Goal: Check status: Check status

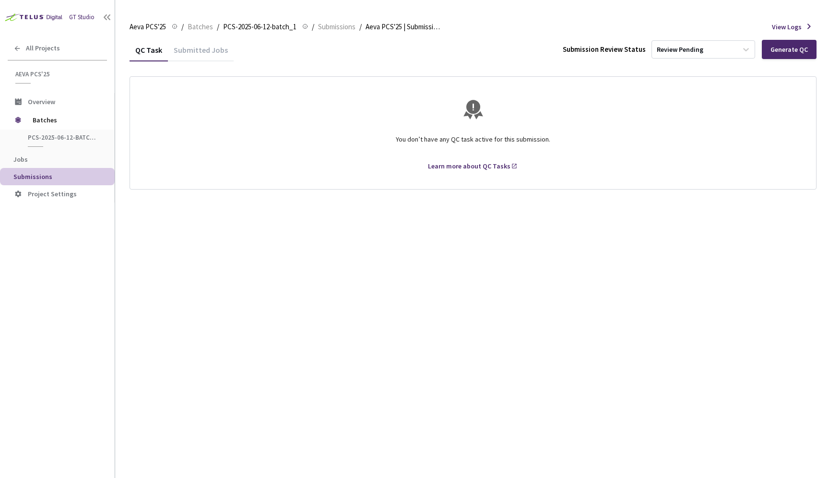
click at [207, 55] on div "Submitted Jobs" at bounding box center [201, 53] width 66 height 16
click at [208, 46] on div "Submitted Jobs" at bounding box center [201, 53] width 66 height 16
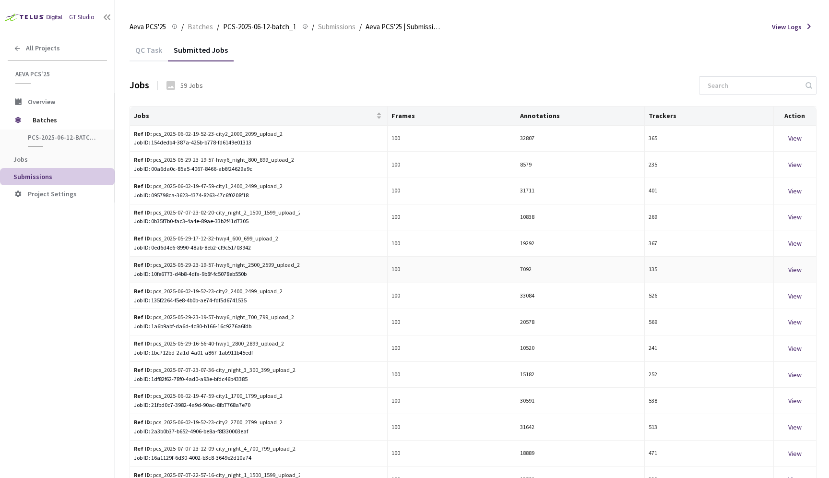
scroll to position [46, 0]
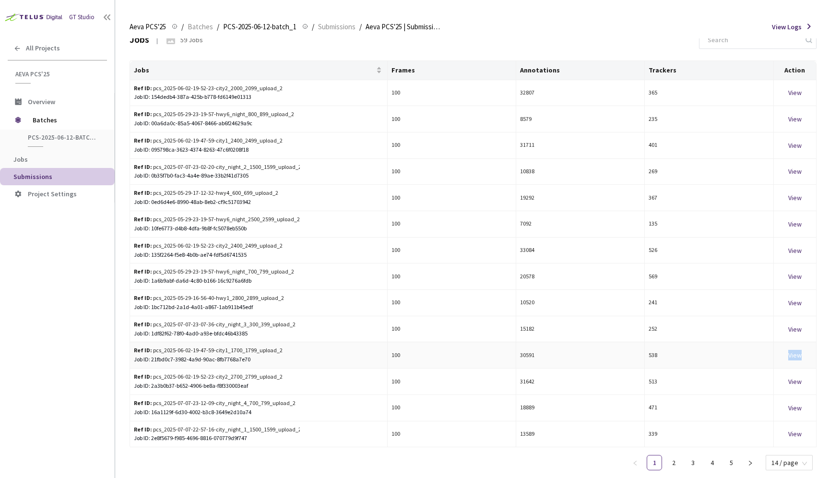
click at [797, 355] on div "View" at bounding box center [794, 355] width 35 height 11
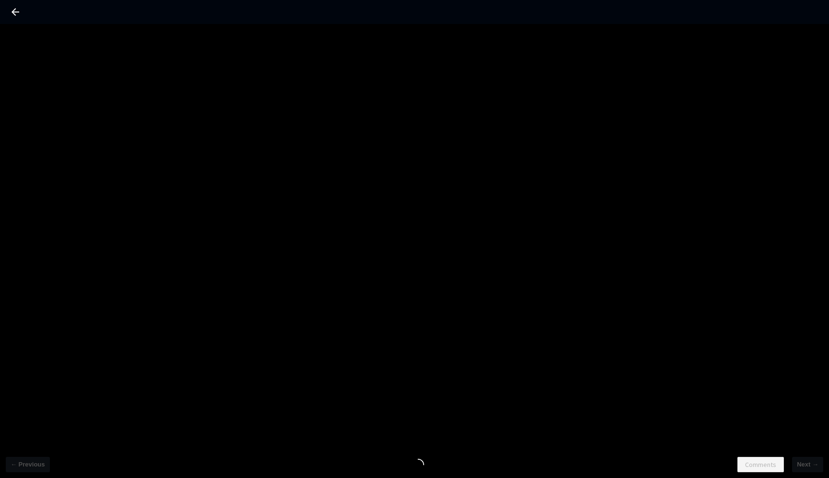
click at [14, 14] on icon at bounding box center [16, 12] width 8 height 8
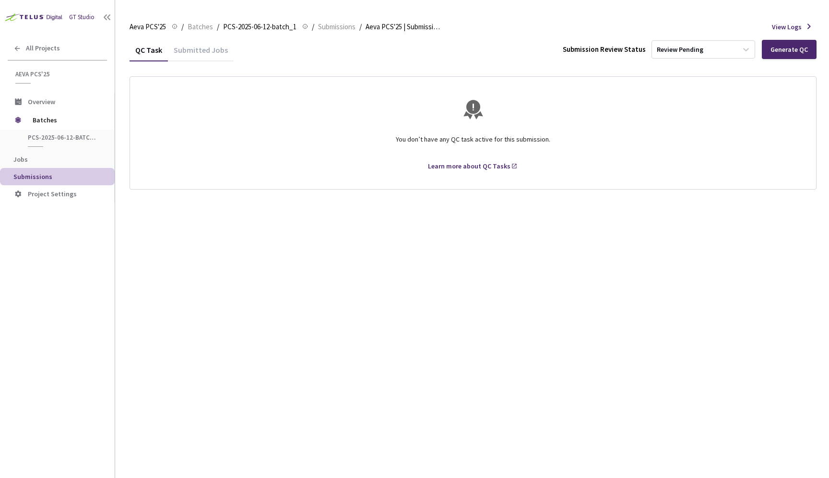
click at [201, 54] on div "Submitted Jobs" at bounding box center [201, 53] width 66 height 16
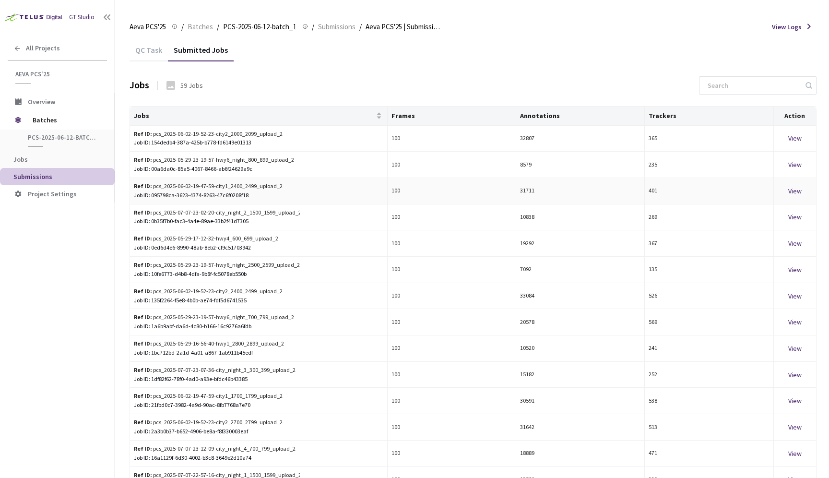
click at [793, 189] on div "View" at bounding box center [794, 191] width 35 height 11
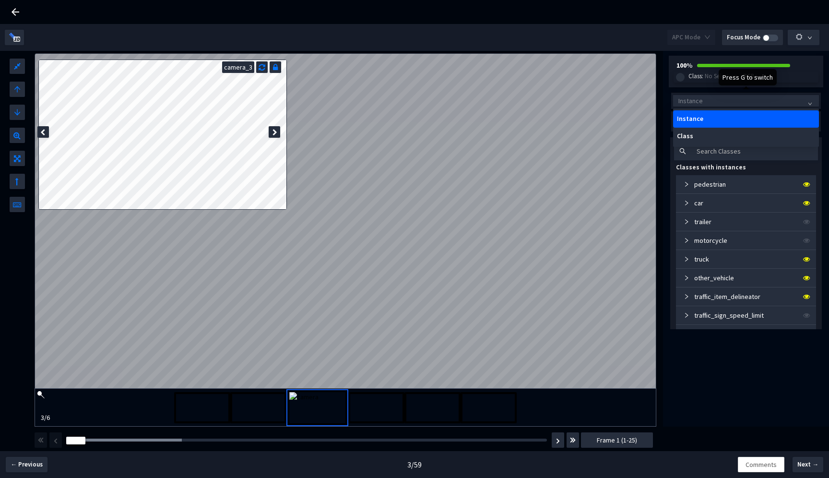
click at [715, 107] on span "Instance" at bounding box center [745, 101] width 135 height 14
click at [697, 141] on div "Class" at bounding box center [746, 136] width 146 height 17
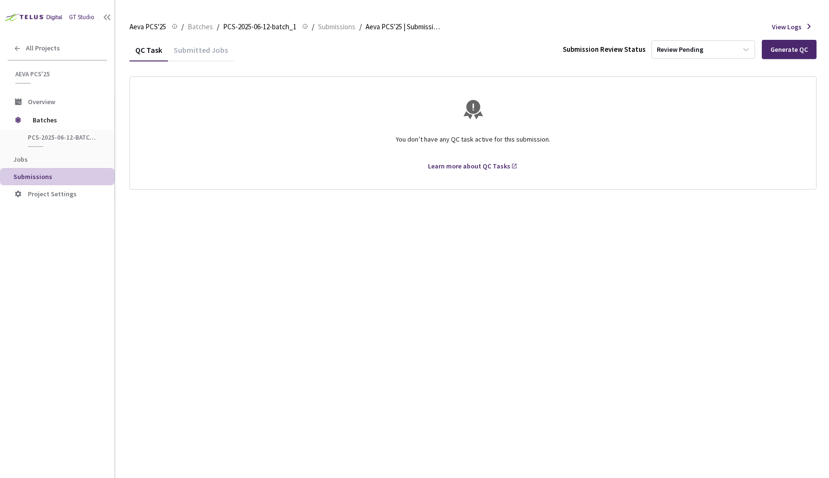
click at [190, 57] on div "Submitted Jobs" at bounding box center [201, 53] width 66 height 16
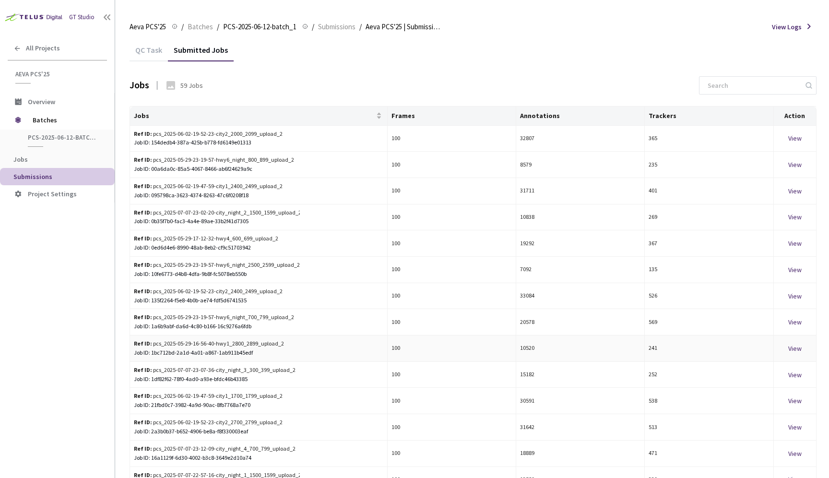
click at [796, 346] on div "View" at bounding box center [794, 348] width 35 height 11
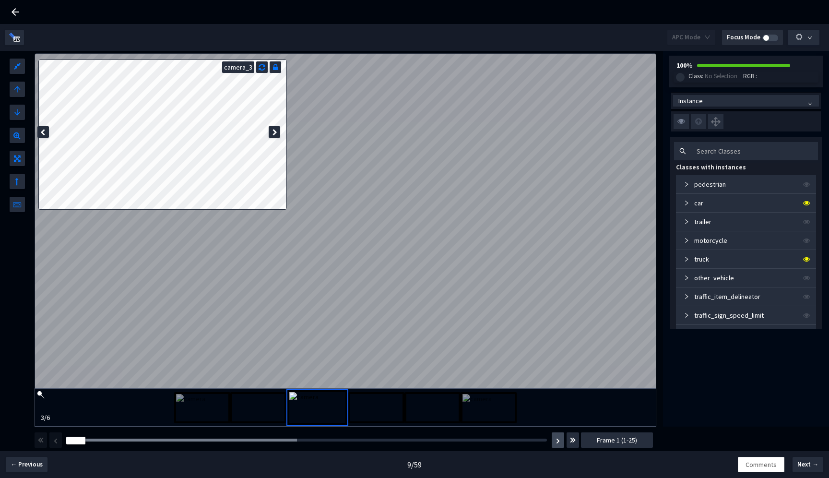
click at [551, 438] on button "button" at bounding box center [557, 439] width 12 height 15
click at [560, 442] on button "button" at bounding box center [557, 439] width 12 height 15
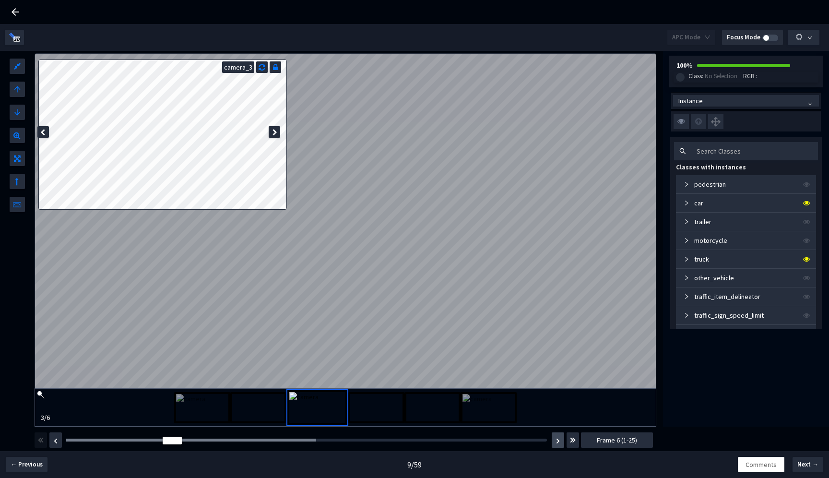
click at [560, 442] on button "button" at bounding box center [557, 439] width 12 height 15
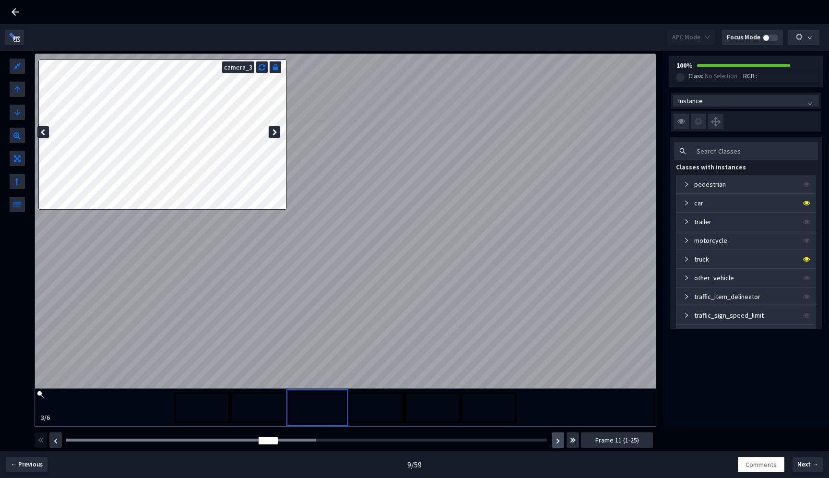
click at [560, 442] on button "button" at bounding box center [557, 439] width 12 height 15
click at [558, 442] on img "button" at bounding box center [558, 441] width 4 height 6
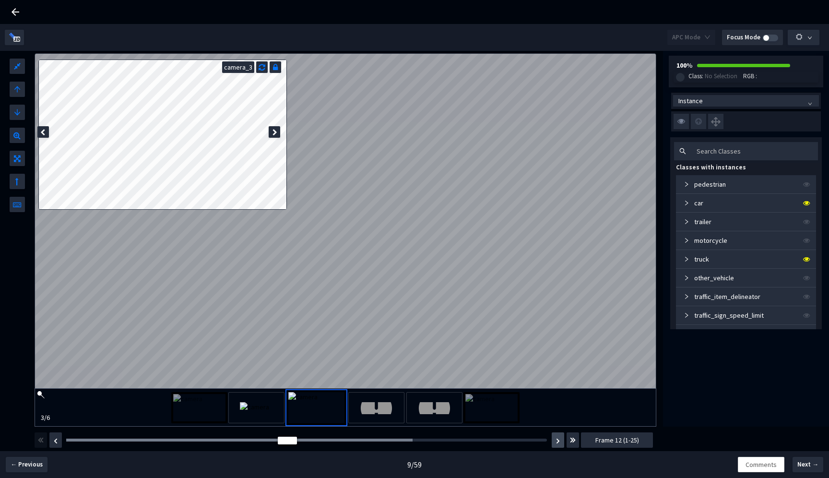
click at [558, 442] on img "button" at bounding box center [558, 441] width 4 height 6
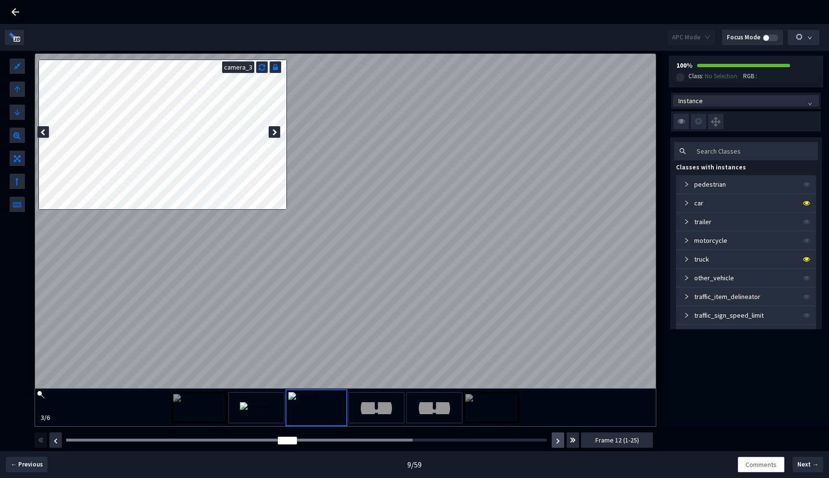
click at [558, 442] on img "button" at bounding box center [558, 441] width 4 height 6
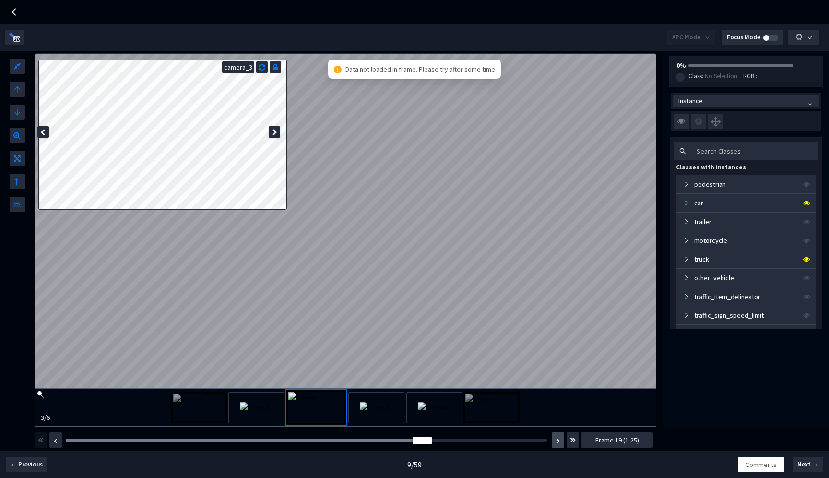
click at [558, 442] on img "button" at bounding box center [558, 441] width 4 height 6
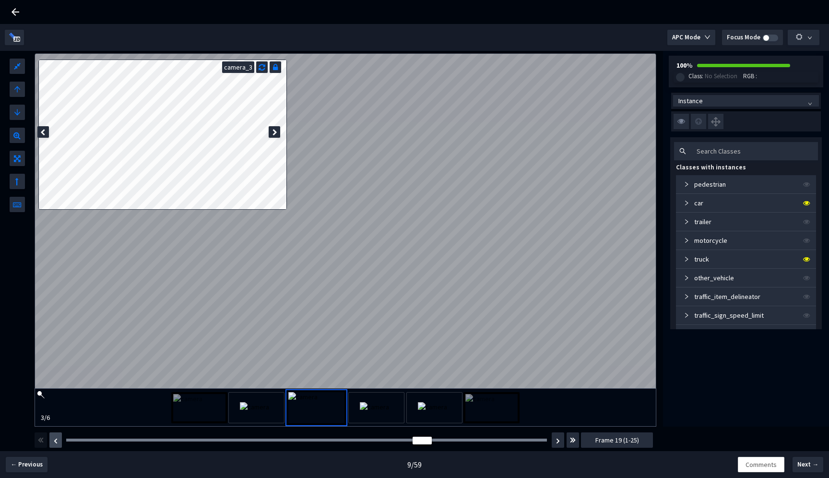
click at [54, 440] on img "button" at bounding box center [56, 441] width 4 height 6
click at [559, 438] on img "button" at bounding box center [558, 441] width 4 height 6
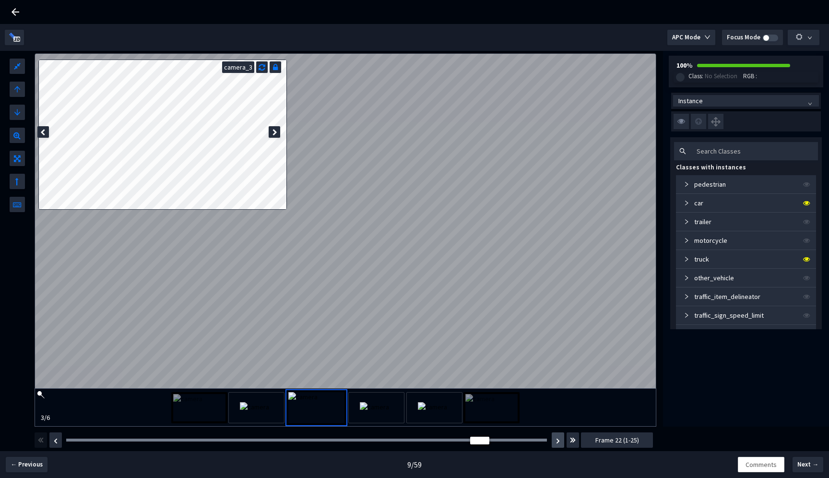
click at [559, 438] on img "button" at bounding box center [558, 441] width 4 height 6
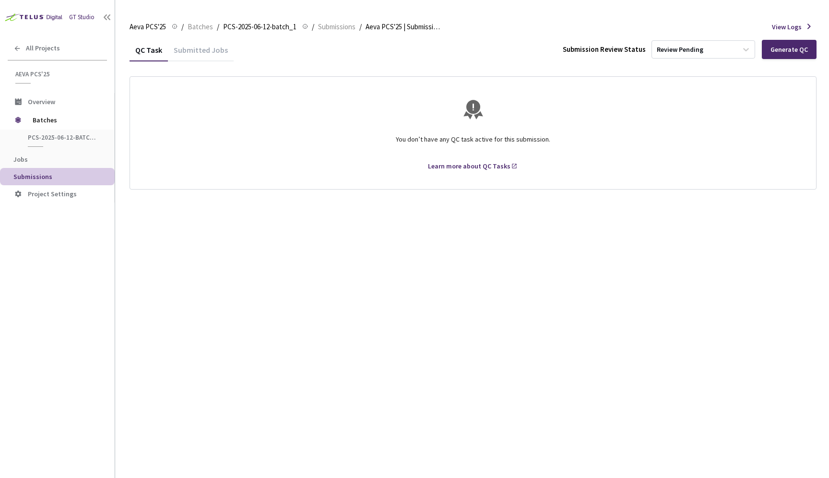
click at [184, 52] on div "Submitted Jobs" at bounding box center [201, 53] width 66 height 16
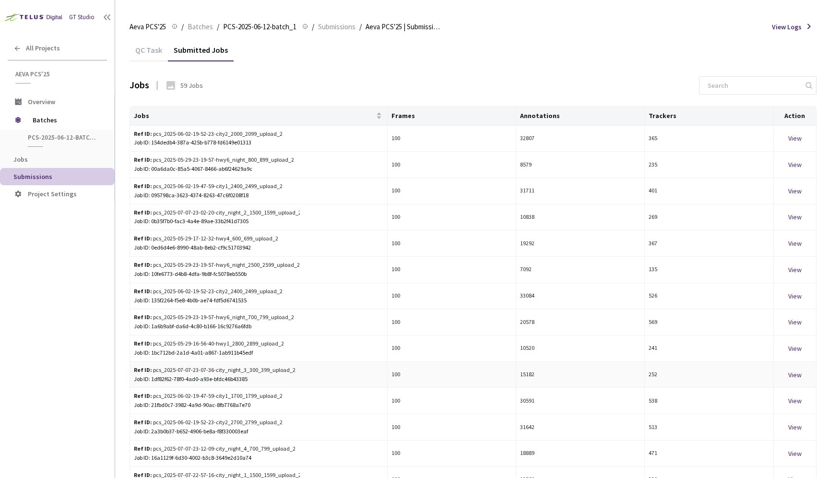
click at [799, 375] on div "View" at bounding box center [794, 374] width 35 height 11
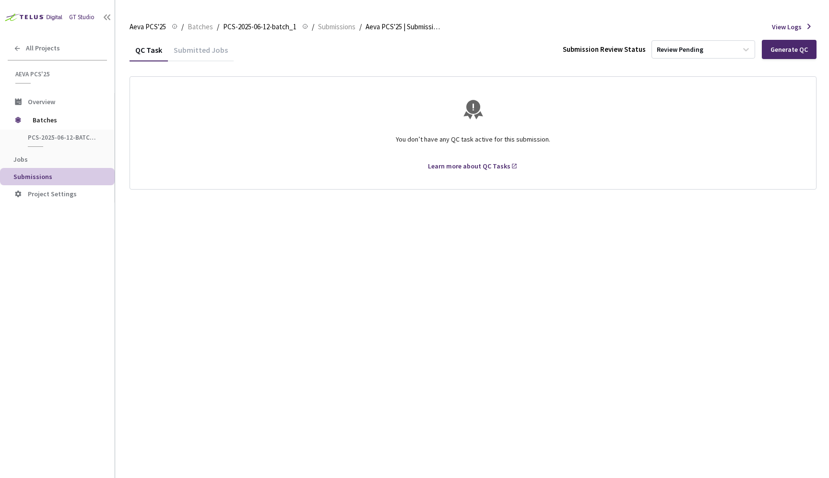
click at [211, 45] on div "Submitted Jobs" at bounding box center [201, 53] width 66 height 16
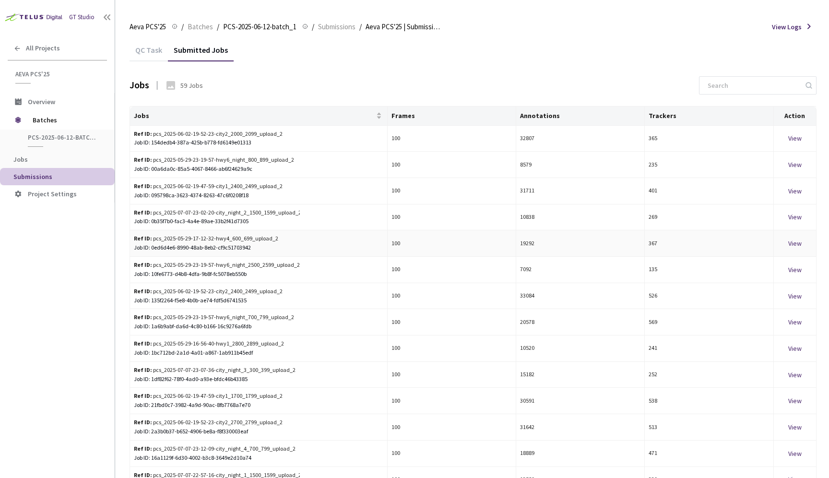
scroll to position [53, 0]
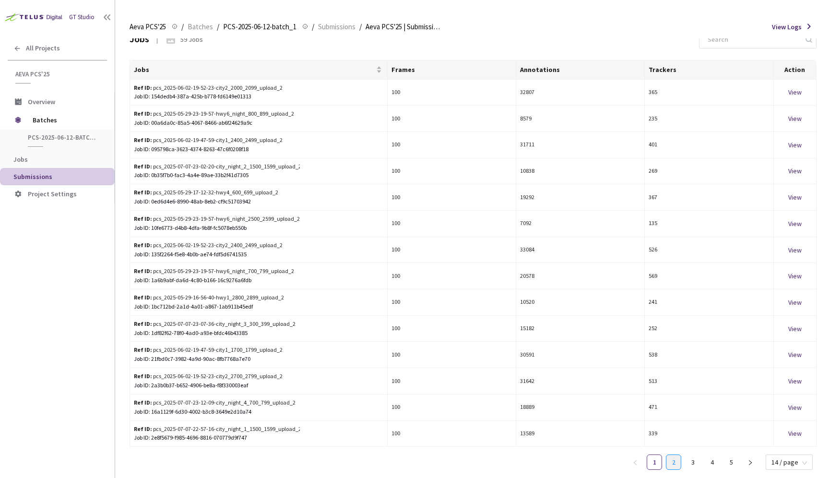
click at [681, 455] on link "2" at bounding box center [673, 462] width 14 height 14
click at [794, 273] on div "View" at bounding box center [794, 276] width 35 height 11
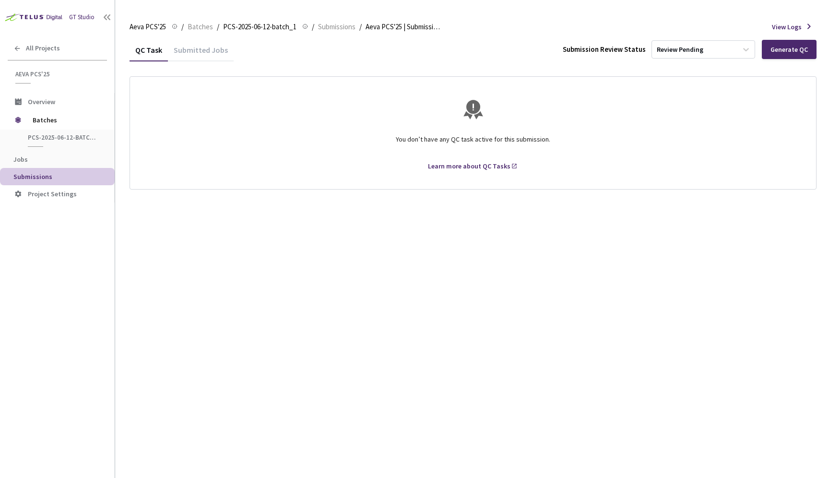
click at [212, 49] on div "Submitted Jobs" at bounding box center [201, 53] width 66 height 16
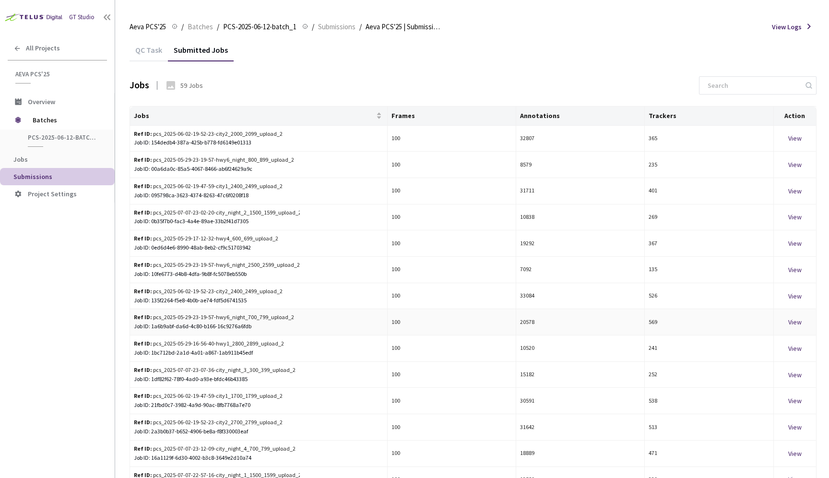
scroll to position [53, 0]
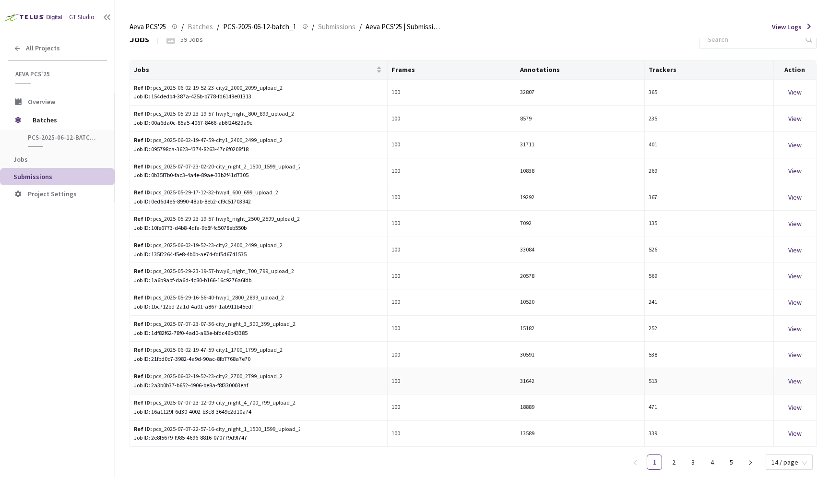
click at [796, 375] on div "View" at bounding box center [794, 380] width 35 height 11
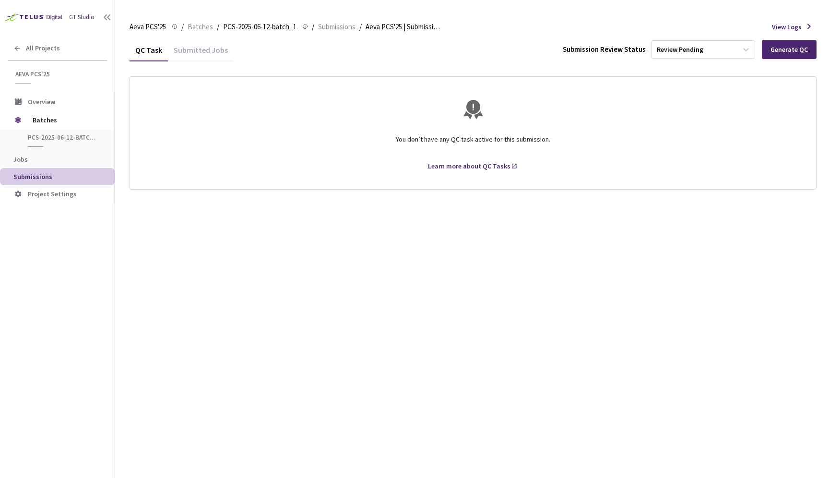
click at [215, 48] on div "Submitted Jobs" at bounding box center [201, 53] width 66 height 16
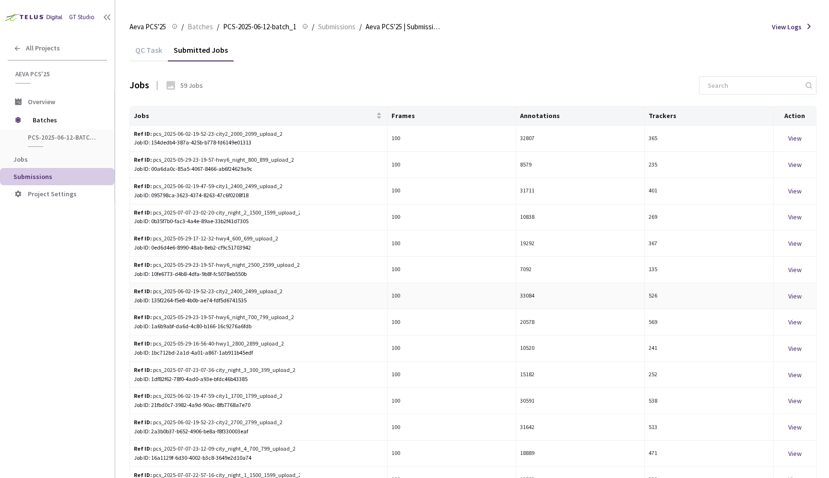
scroll to position [53, 0]
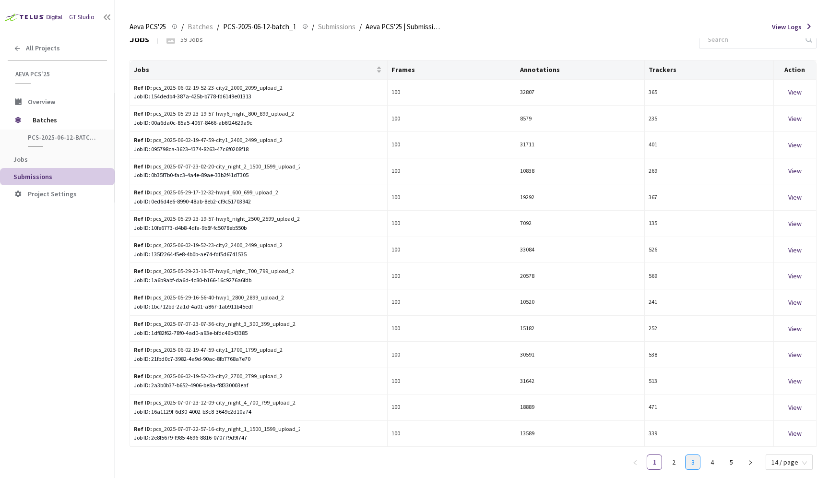
click at [690, 458] on link "3" at bounding box center [692, 462] width 14 height 14
click at [796, 276] on div "View" at bounding box center [794, 276] width 35 height 11
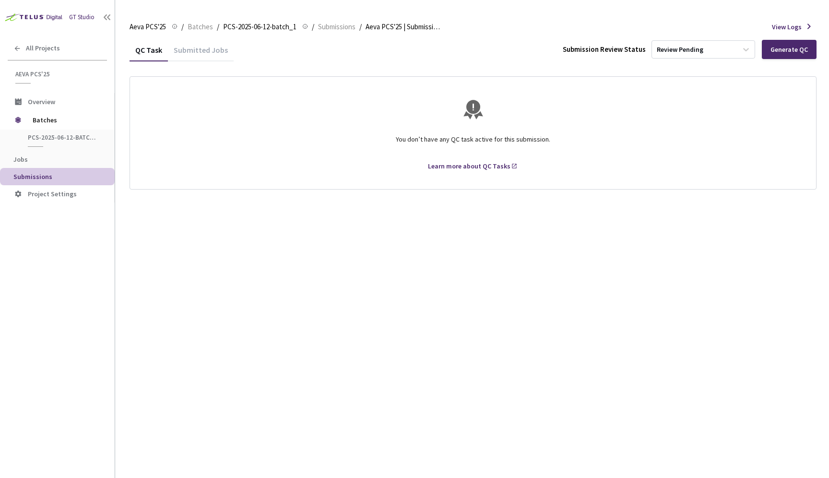
click at [194, 50] on div "Submitted Jobs" at bounding box center [201, 53] width 66 height 16
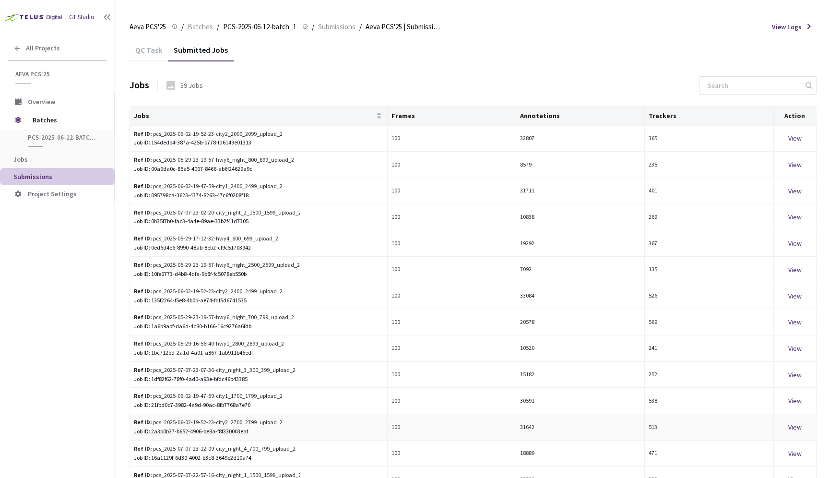
scroll to position [53, 0]
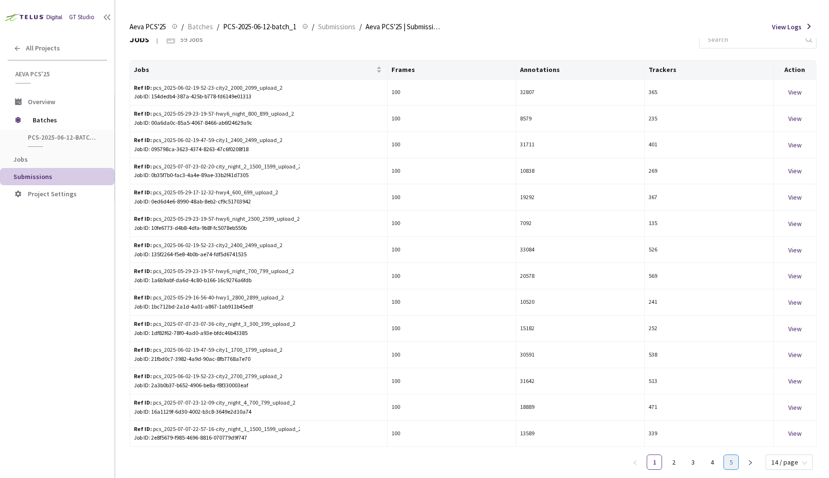
click at [731, 457] on link "5" at bounding box center [731, 462] width 14 height 14
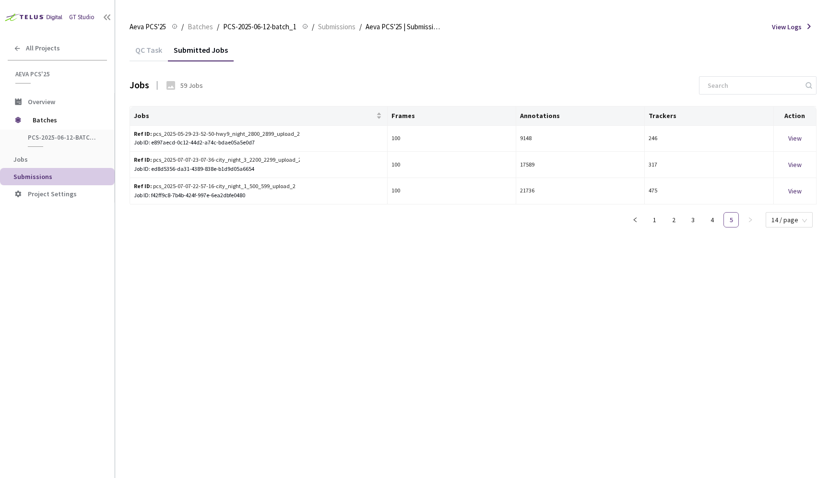
scroll to position [0, 0]
click at [795, 137] on div "View" at bounding box center [794, 138] width 35 height 11
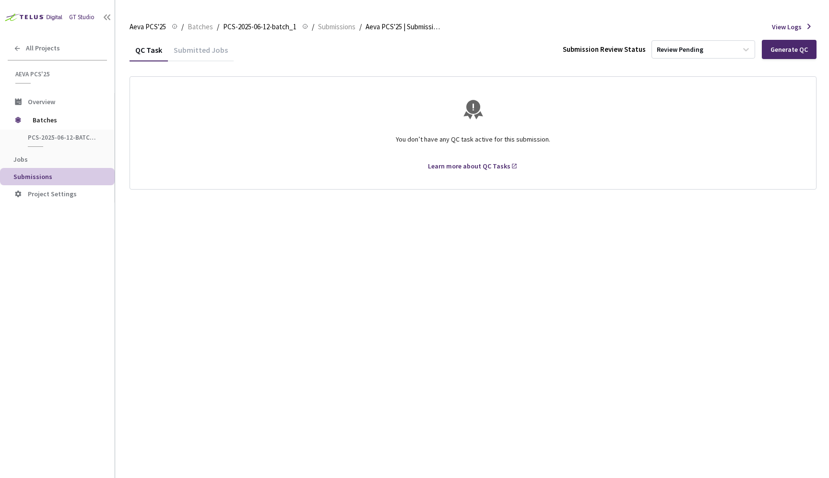
click at [177, 57] on div "Submitted Jobs" at bounding box center [201, 53] width 66 height 16
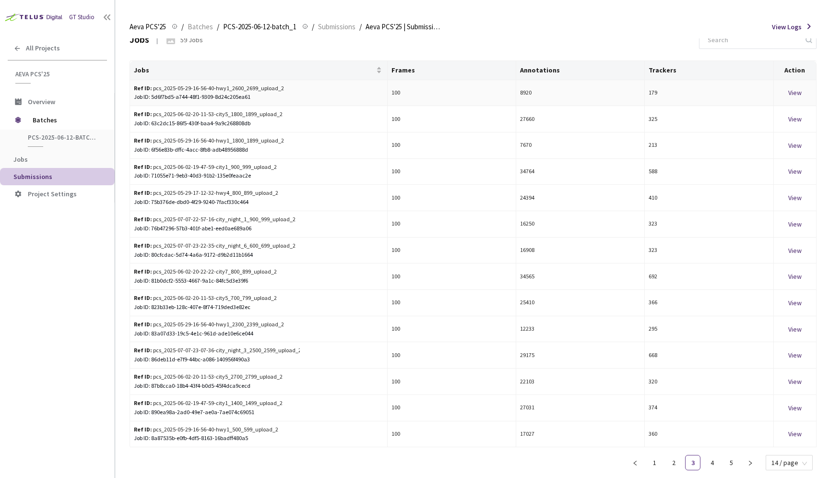
click at [792, 92] on div "View" at bounding box center [794, 92] width 35 height 11
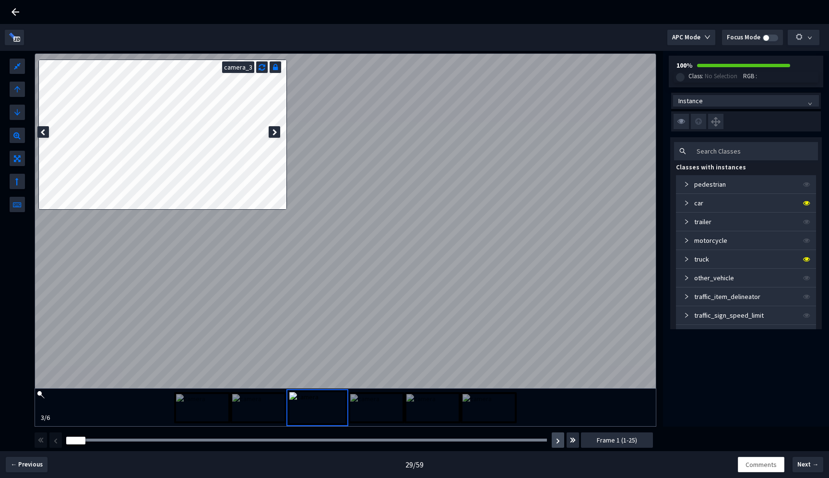
click at [555, 443] on button "button" at bounding box center [557, 439] width 12 height 15
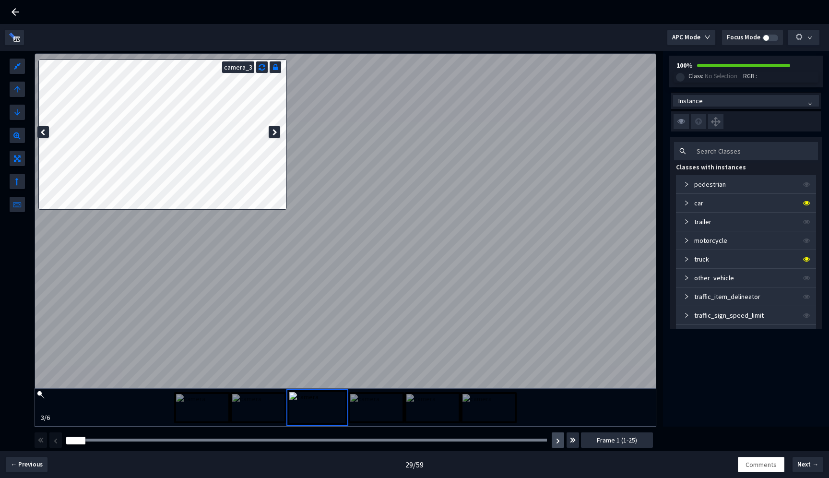
click at [555, 443] on button "button" at bounding box center [557, 439] width 12 height 15
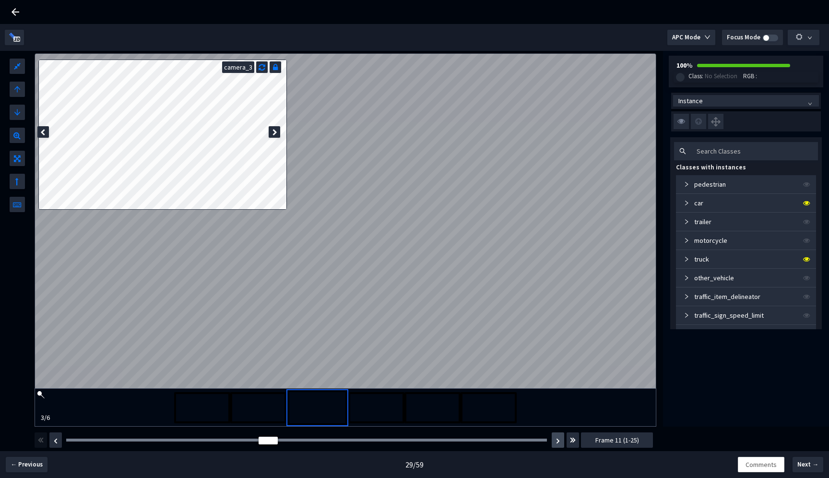
click at [555, 443] on button "button" at bounding box center [557, 439] width 12 height 15
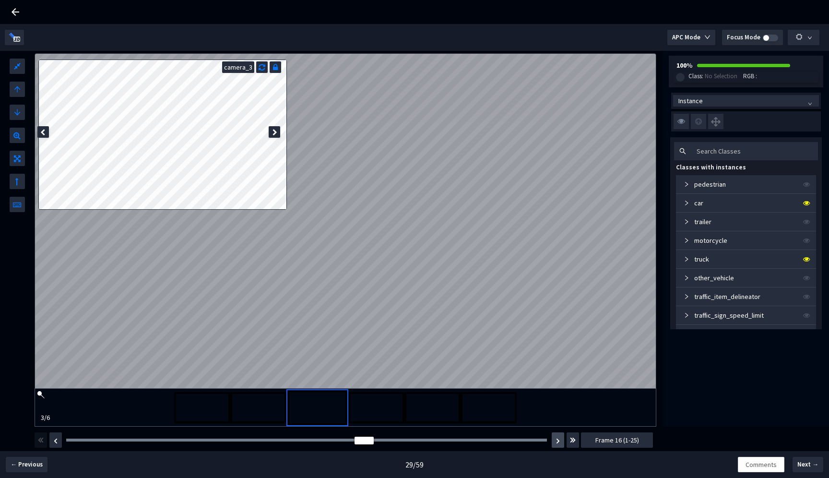
click at [555, 443] on button "button" at bounding box center [557, 439] width 12 height 15
click at [552, 442] on button "button" at bounding box center [557, 439] width 12 height 15
